Goal: Task Accomplishment & Management: Complete application form

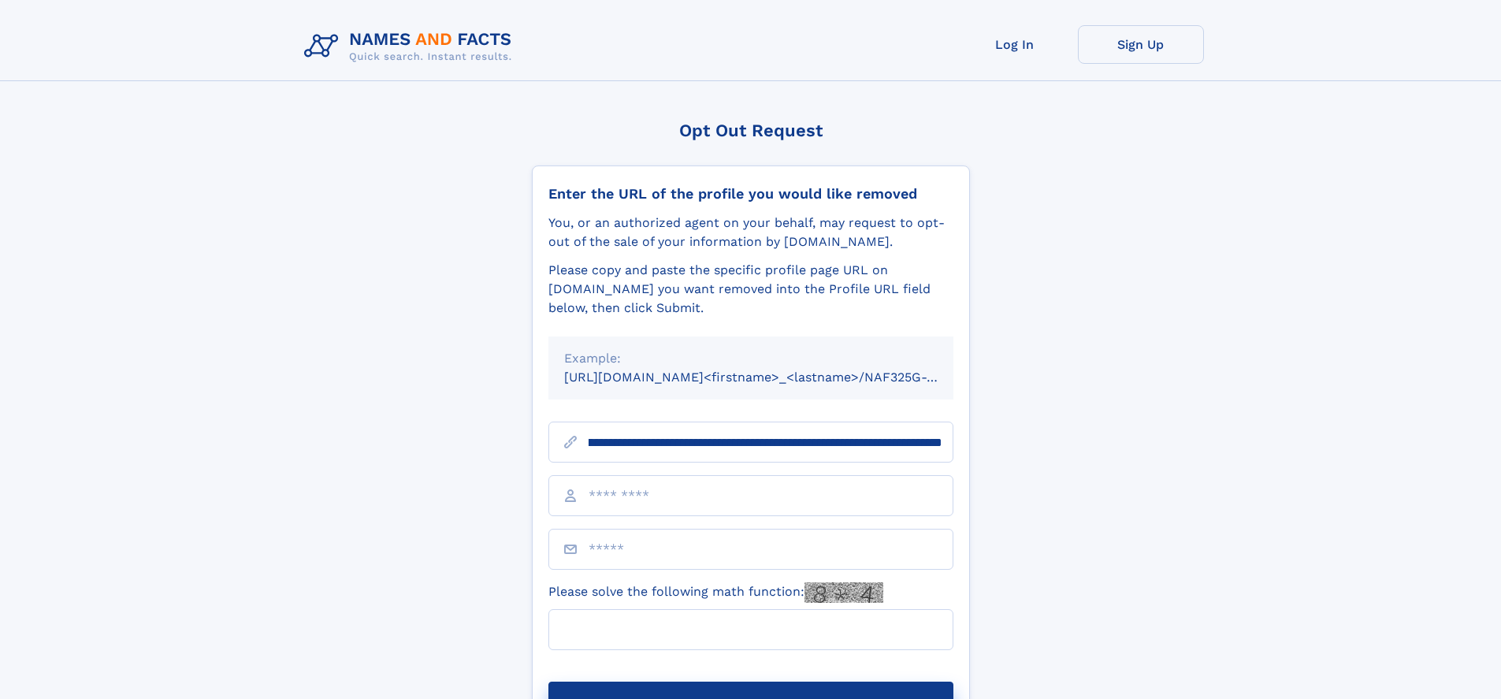
scroll to position [0, 174]
type input "**********"
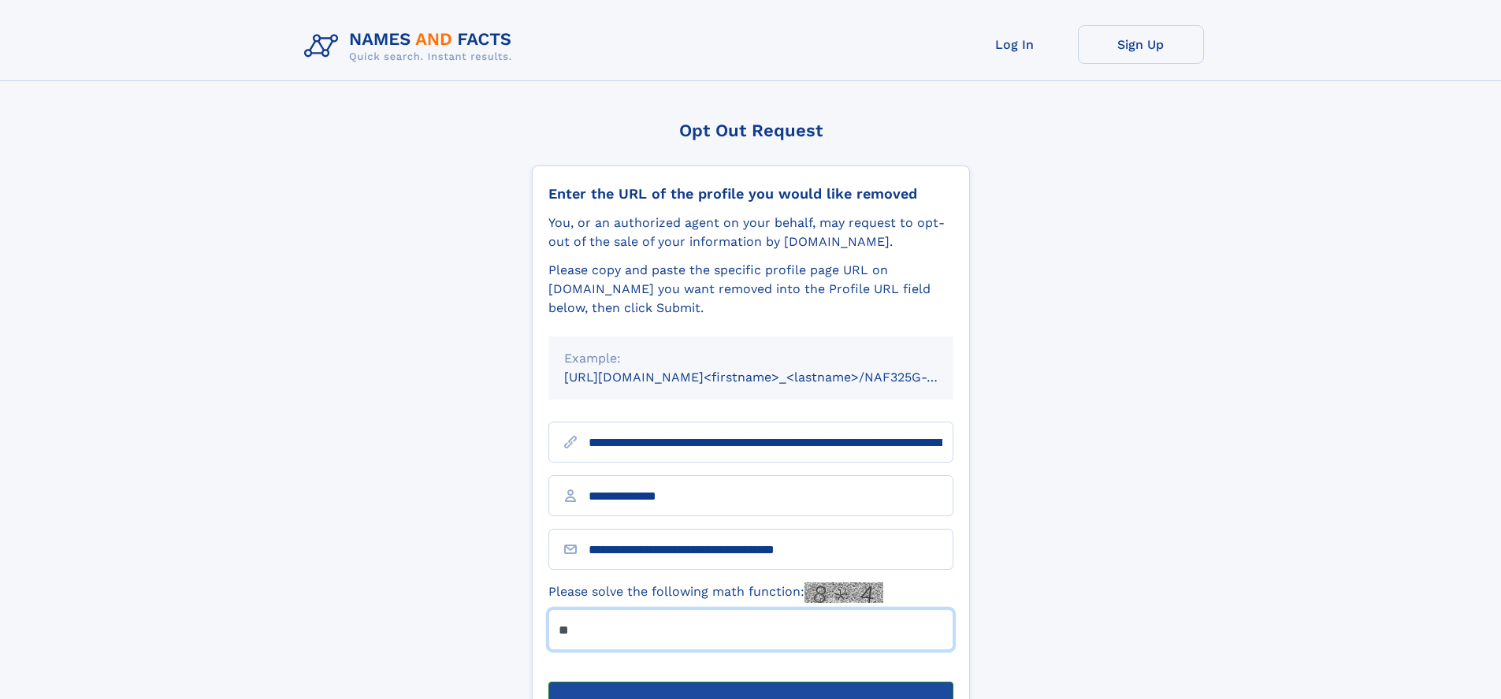
type input "**"
click at [750, 682] on button "Submit Opt Out Request" at bounding box center [750, 707] width 405 height 50
